Goal: Navigation & Orientation: Find specific page/section

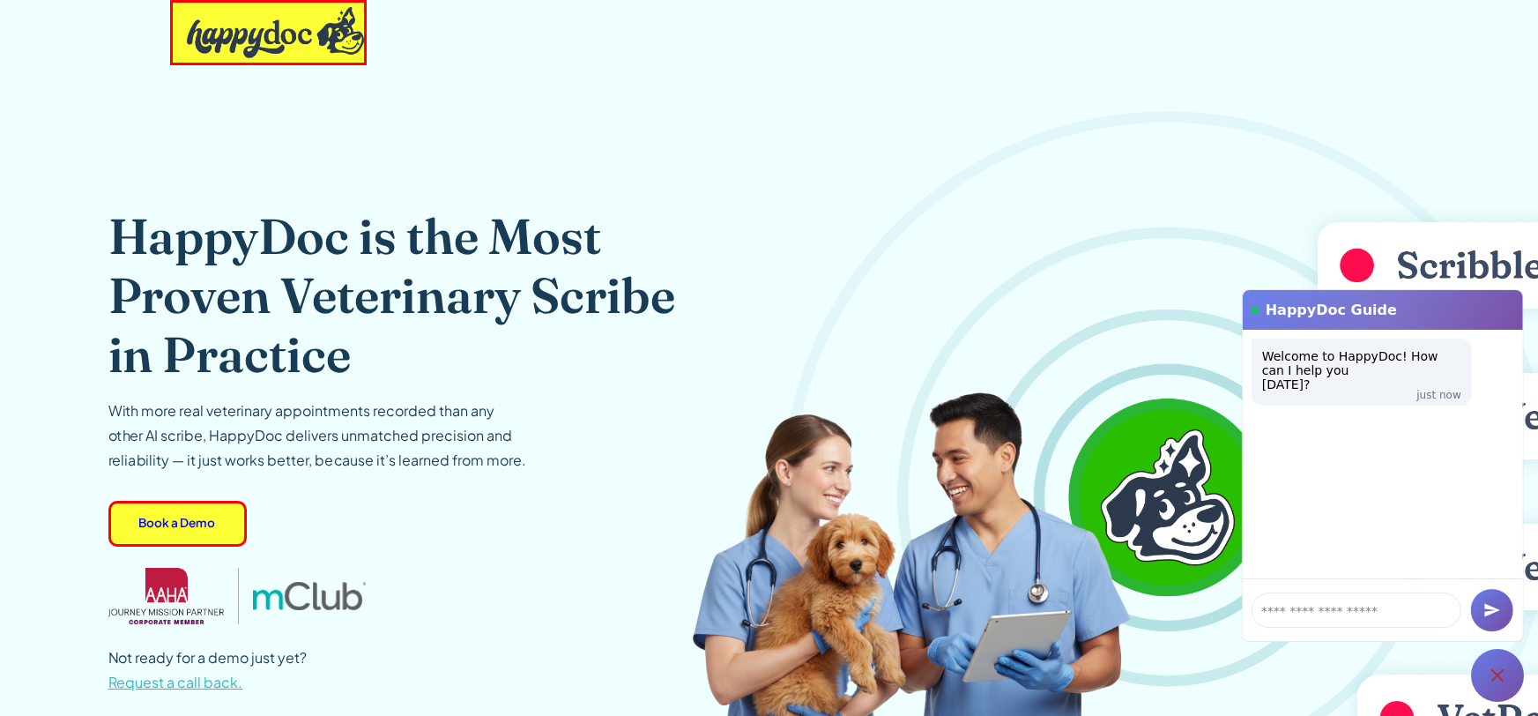
click at [1507, 676] on icon at bounding box center [1497, 675] width 21 height 21
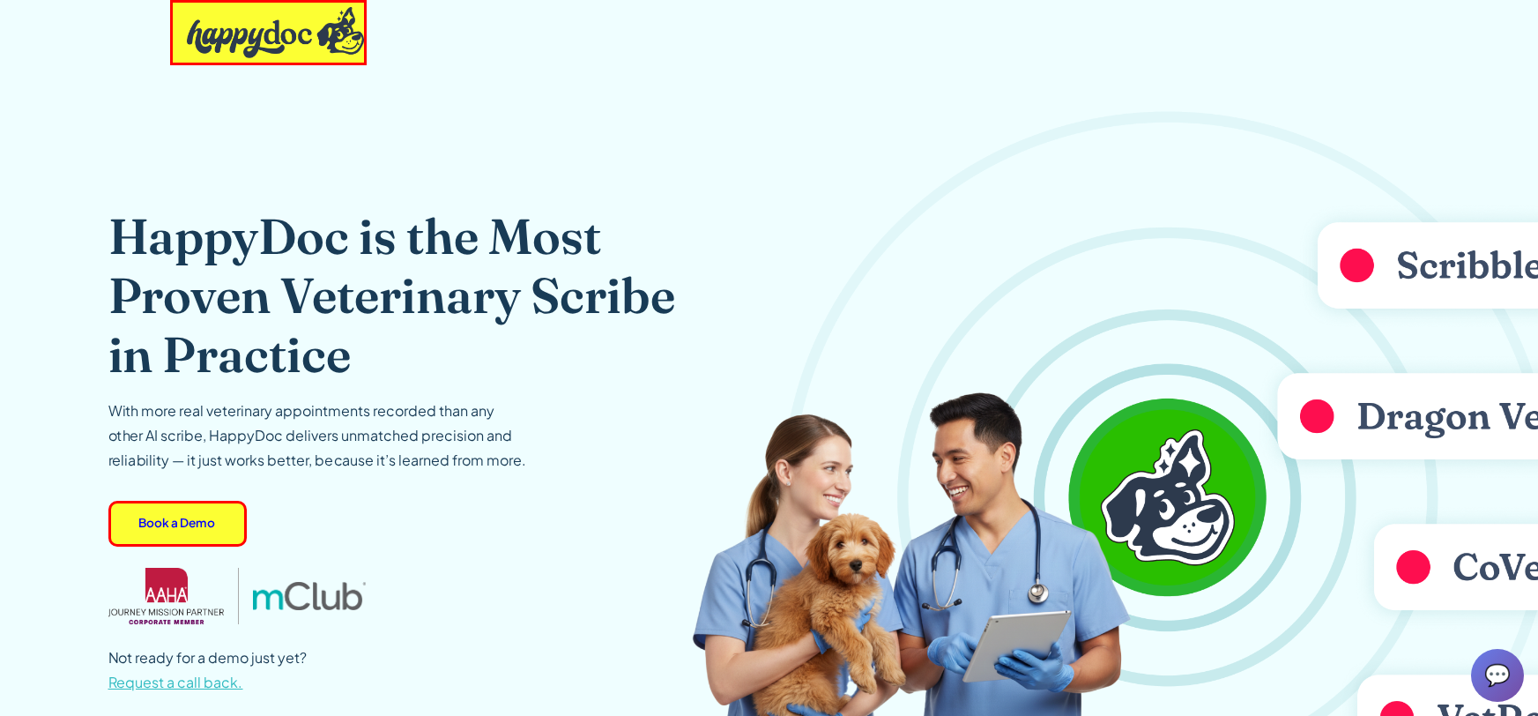
click at [283, 36] on img "home" at bounding box center [276, 32] width 178 height 51
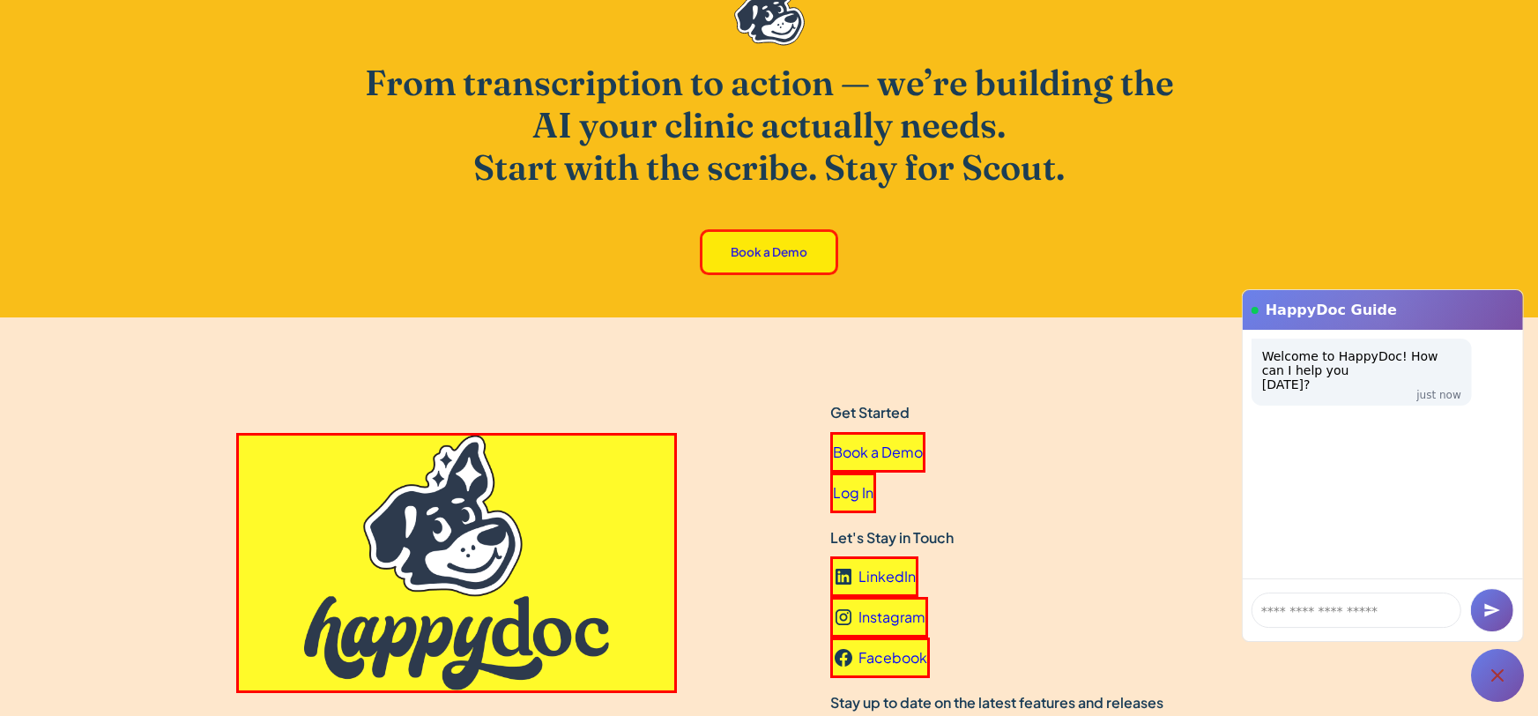
scroll to position [5528, 0]
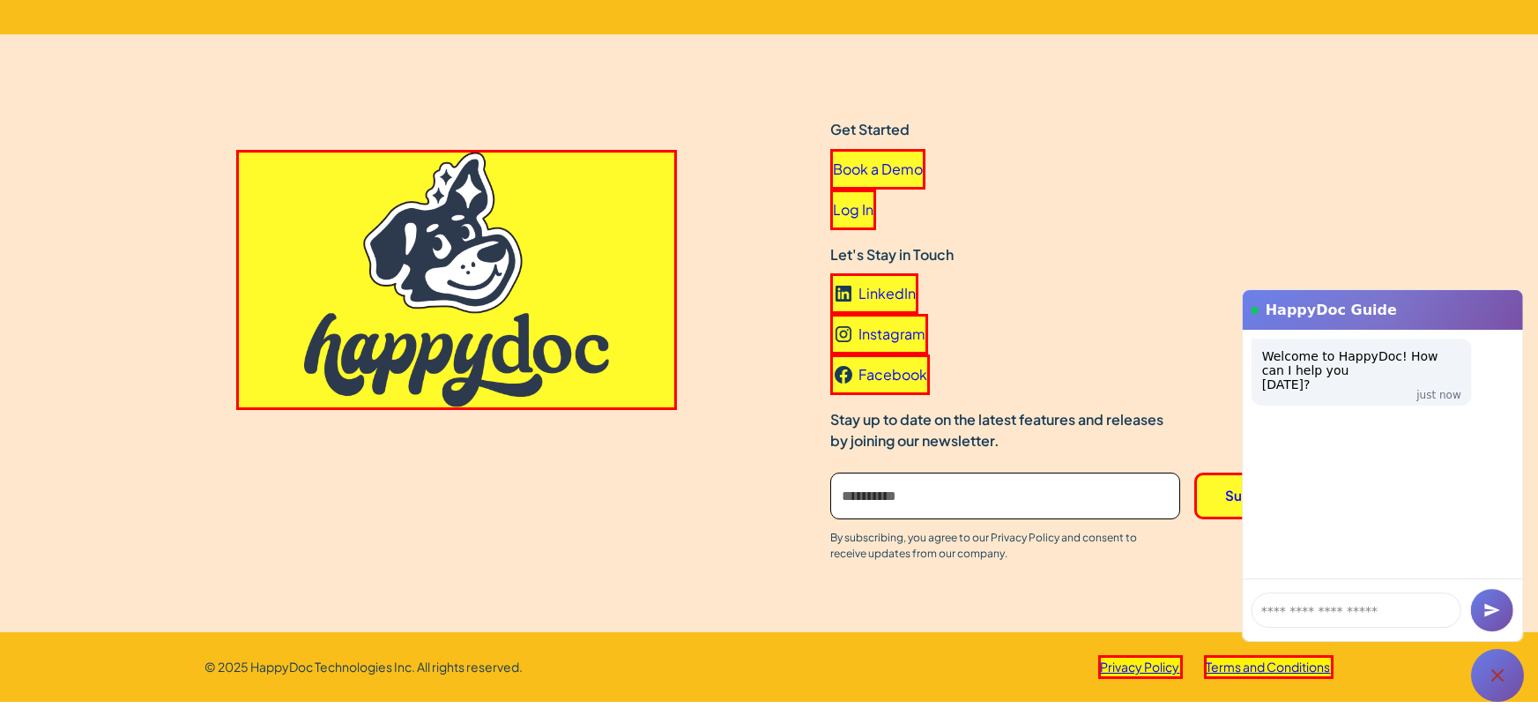
click at [1511, 685] on div at bounding box center [1497, 675] width 53 height 53
